Goal: Find specific page/section: Find specific page/section

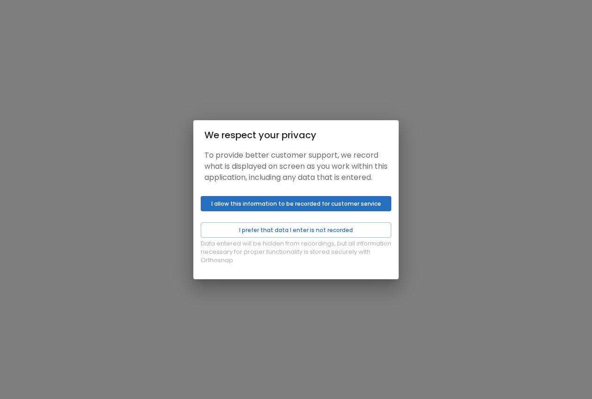
click at [286, 205] on button "I allow this information to be recorded for customer service" at bounding box center [296, 203] width 190 height 15
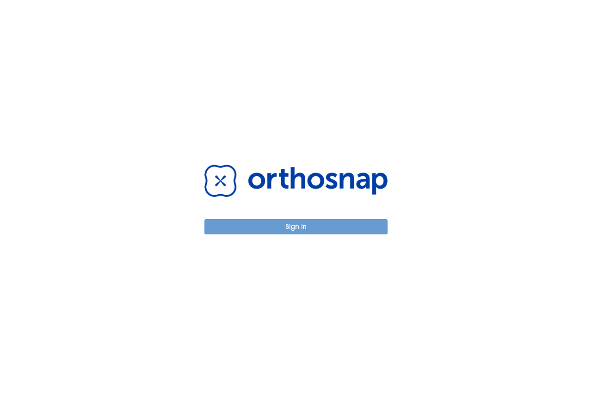
click at [268, 220] on button "Sign in" at bounding box center [295, 226] width 183 height 15
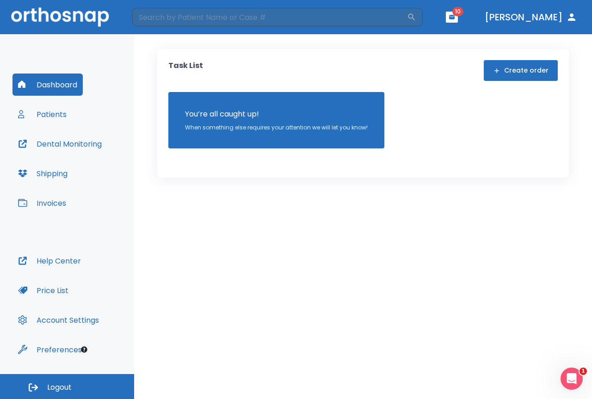
click at [58, 111] on button "Patients" at bounding box center [42, 114] width 60 height 22
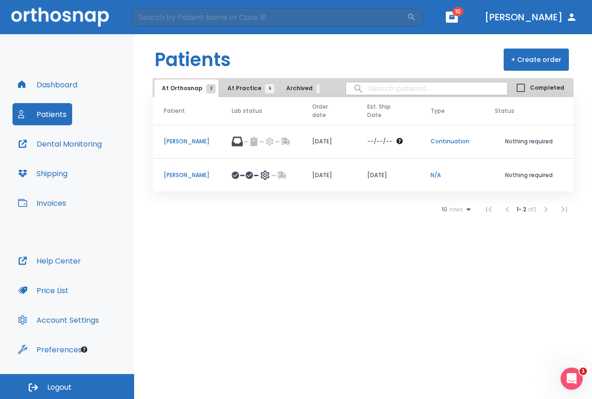
click at [184, 176] on p "[PERSON_NAME]" at bounding box center [187, 175] width 46 height 8
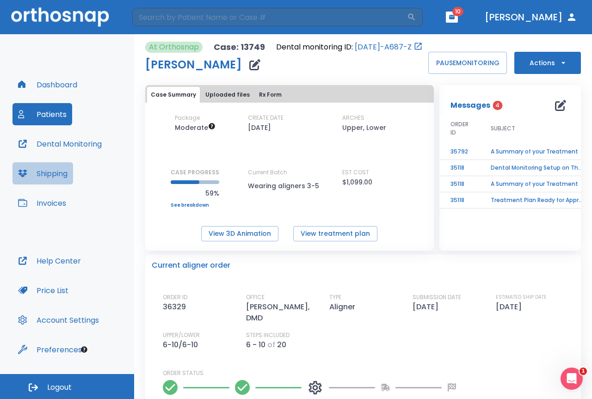
click at [50, 180] on button "Shipping" at bounding box center [42, 173] width 61 height 22
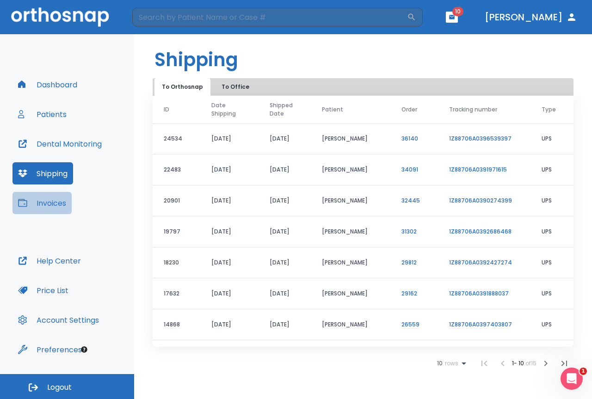
click at [65, 210] on button "Invoices" at bounding box center [41, 203] width 59 height 22
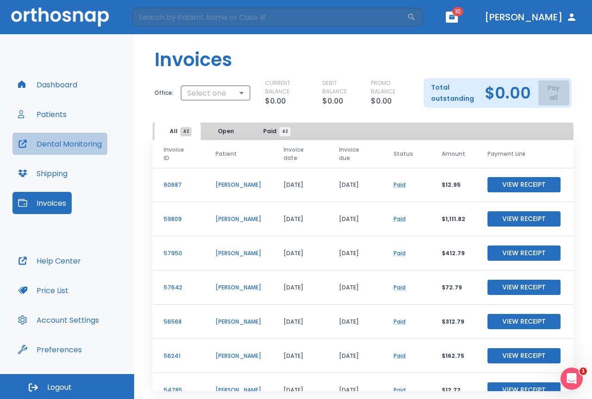
click at [66, 139] on button "Dental Monitoring" at bounding box center [59, 144] width 95 height 22
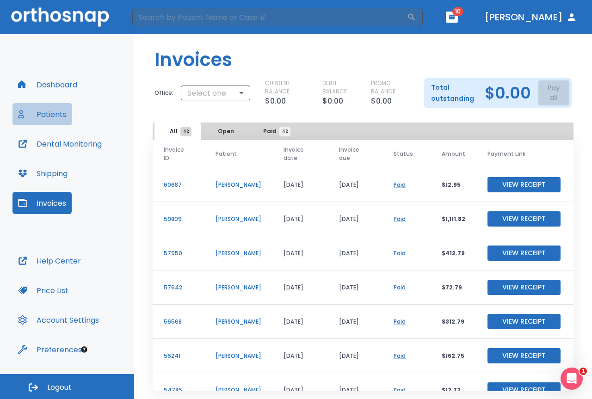
click at [49, 104] on button "Patients" at bounding box center [42, 114] width 60 height 22
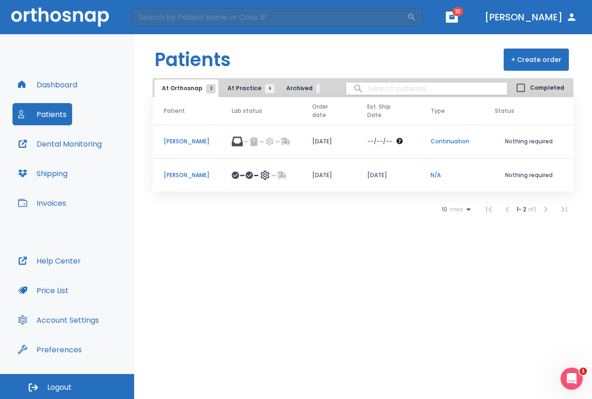
click at [259, 178] on icon at bounding box center [264, 175] width 11 height 11
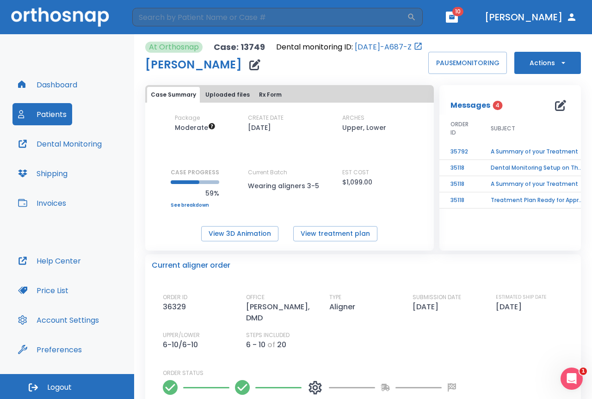
click at [315, 387] on icon at bounding box center [315, 387] width 16 height 16
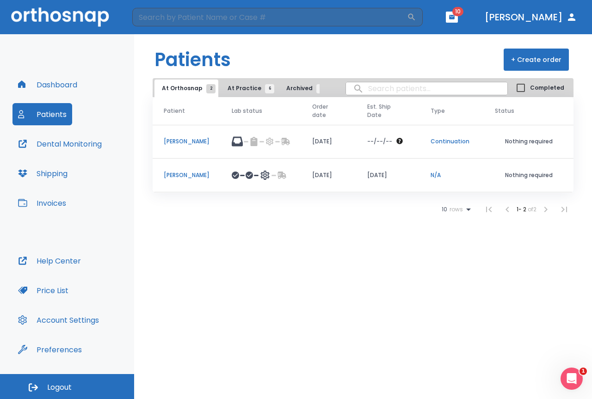
click at [196, 141] on p "[PERSON_NAME]" at bounding box center [187, 141] width 46 height 8
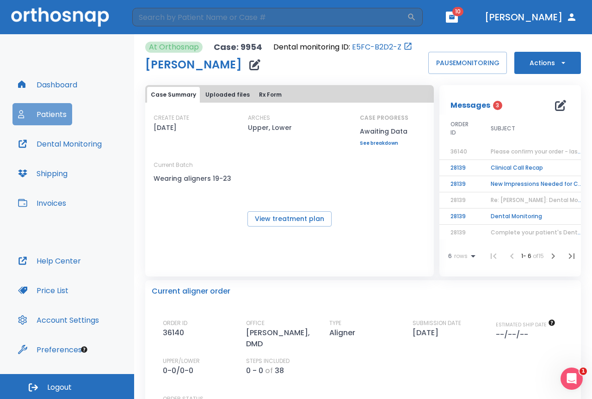
click at [53, 117] on button "Patients" at bounding box center [42, 114] width 60 height 22
